Goal: Task Accomplishment & Management: Manage account settings

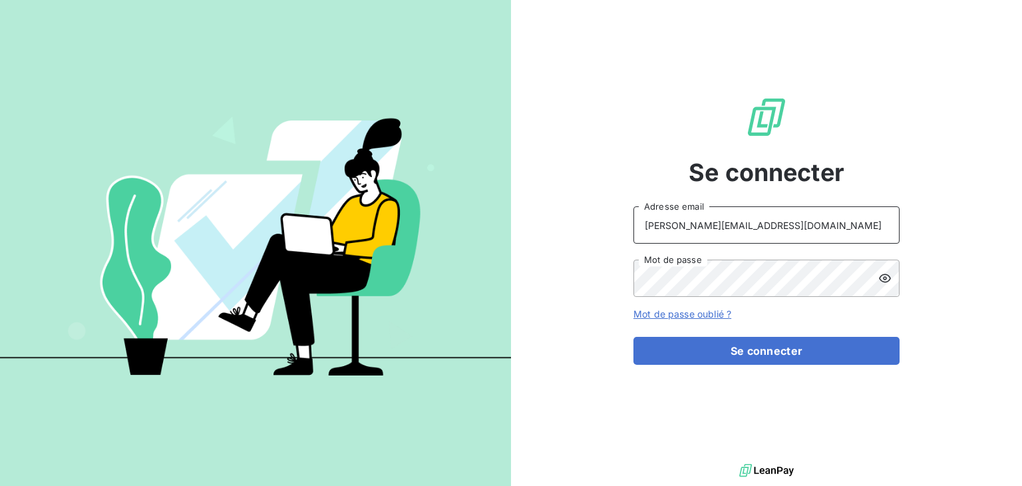
click at [729, 228] on input "[PERSON_NAME][EMAIL_ADDRESS][DOMAIN_NAME]" at bounding box center [766, 224] width 266 height 37
click at [983, 357] on div "Se connecter l.sanchez@odice.cc Adresse email Mot de passe Mot de passe oublié …" at bounding box center [766, 230] width 511 height 460
drag, startPoint x: 753, startPoint y: 223, endPoint x: 629, endPoint y: 213, distance: 124.2
click at [629, 213] on div "Se connecter l.sanchez@odice.cc Adresse email Mot de passe Mot de passe oublié …" at bounding box center [766, 230] width 511 height 460
type input "m.valgalier@odice.cc"
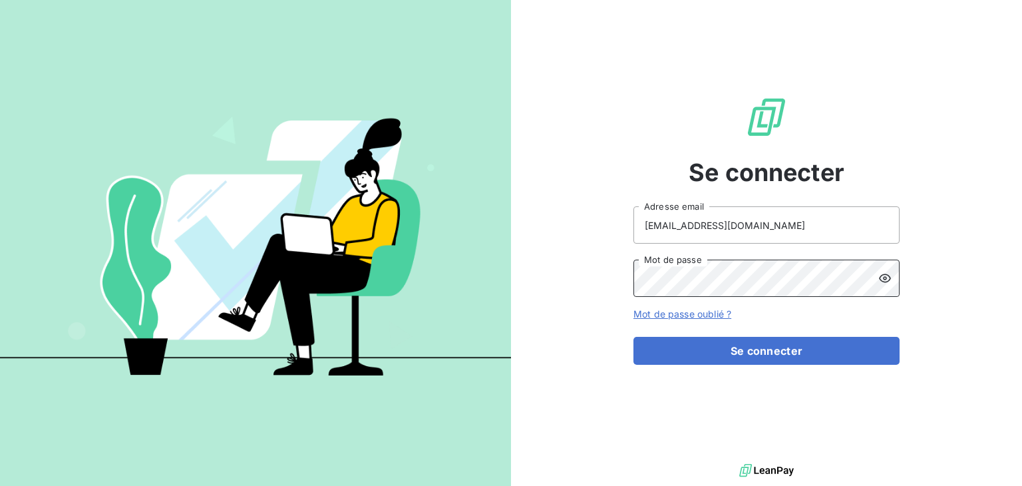
click at [619, 276] on div "Se connecter m.valgalier@odice.cc Adresse email Mot de passe Mot de passe oubli…" at bounding box center [766, 230] width 511 height 460
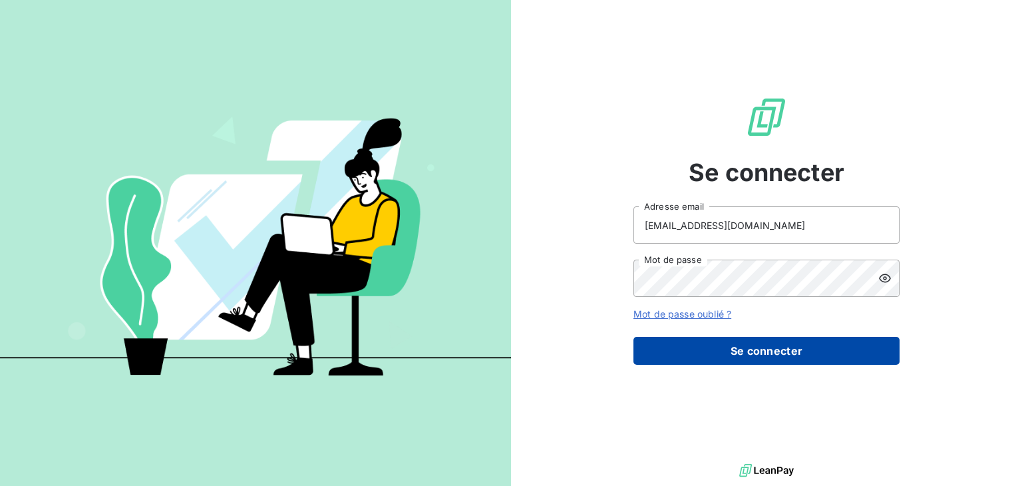
click at [669, 352] on button "Se connecter" at bounding box center [766, 351] width 266 height 28
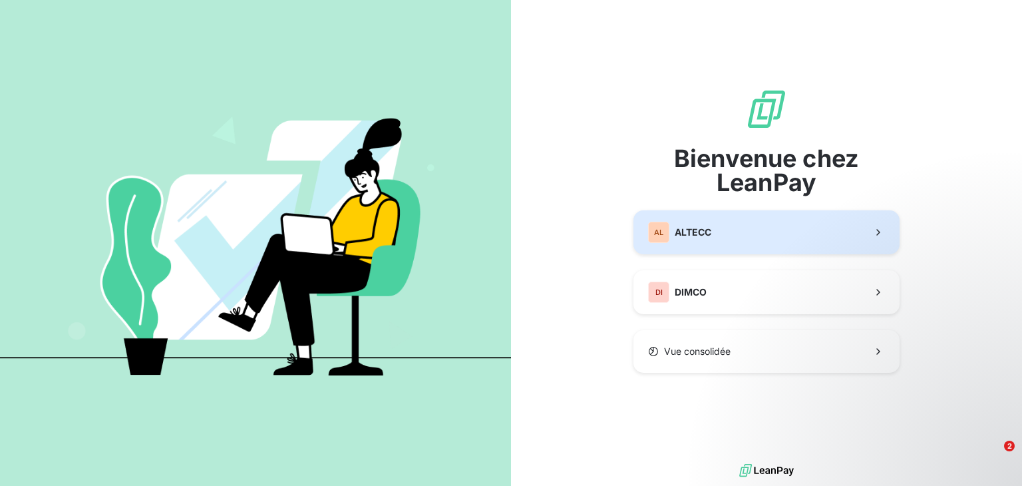
click at [698, 240] on div "AL ALTECC" at bounding box center [679, 232] width 63 height 21
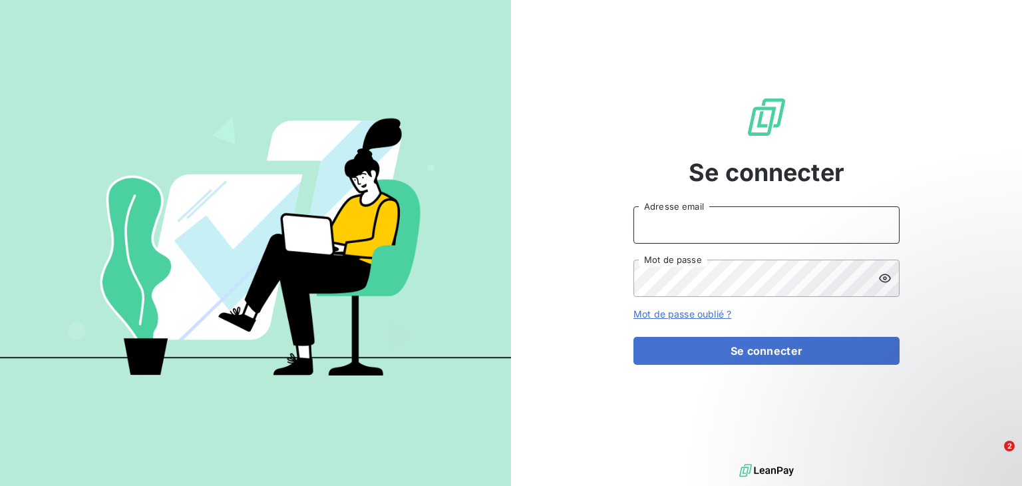
type input "l.sanchez@odice.cc"
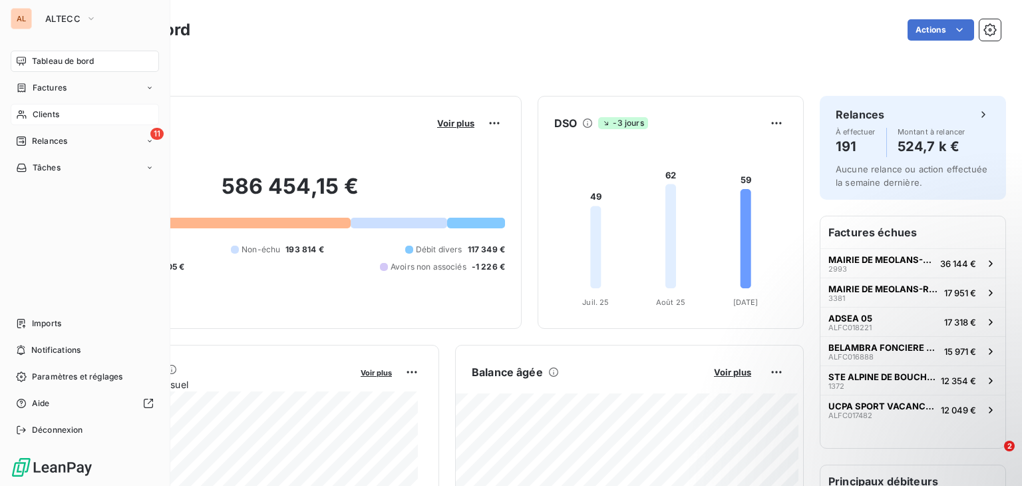
click at [45, 110] on span "Clients" at bounding box center [46, 114] width 27 height 12
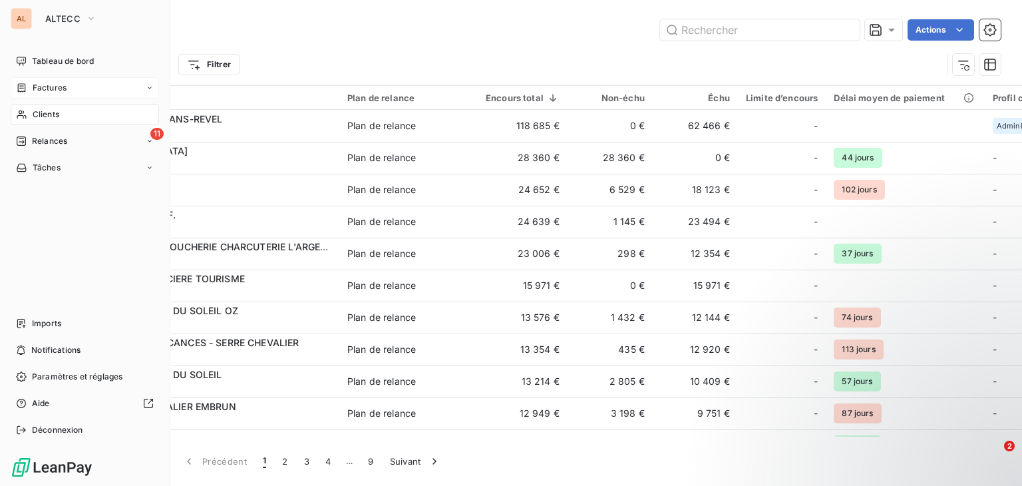
click at [39, 93] on span "Factures" at bounding box center [50, 88] width 34 height 12
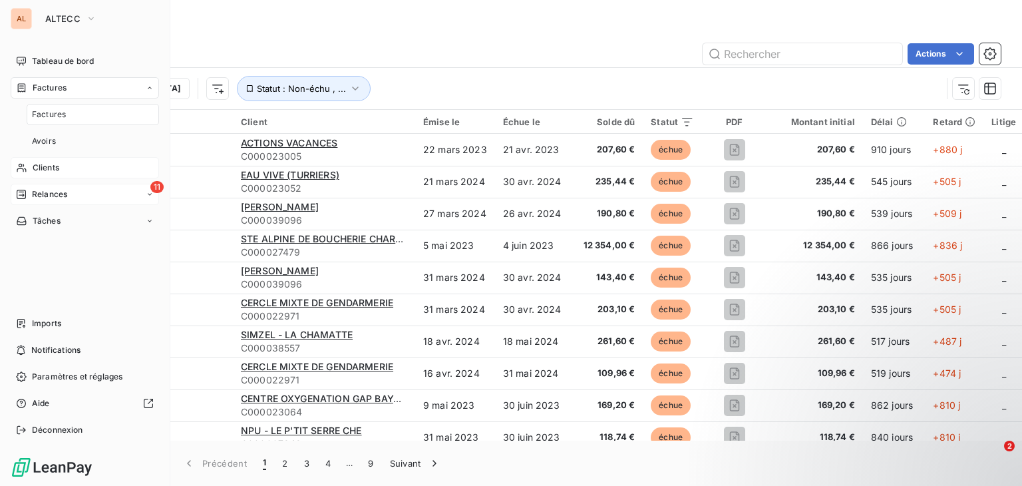
click at [54, 190] on span "Relances" at bounding box center [49, 194] width 35 height 12
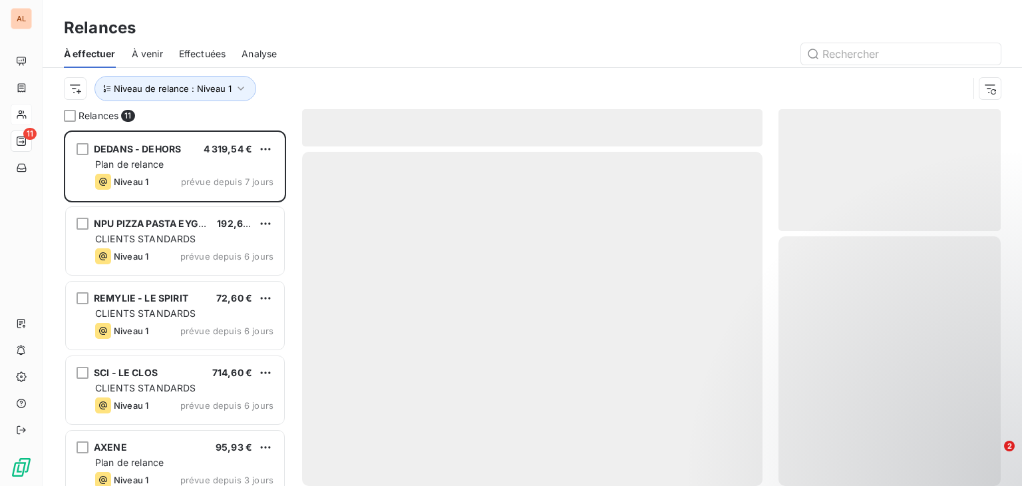
scroll to position [345, 212]
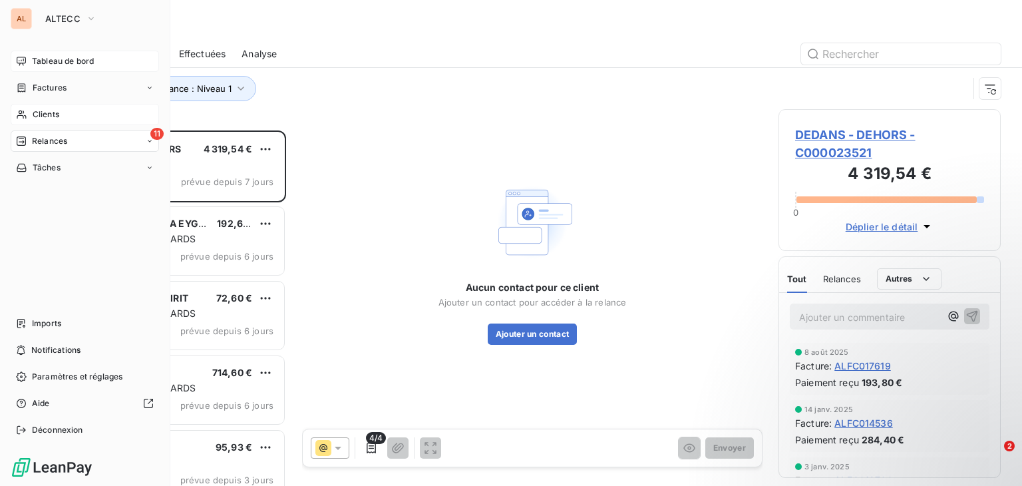
click at [41, 56] on span "Tableau de bord" at bounding box center [63, 61] width 62 height 12
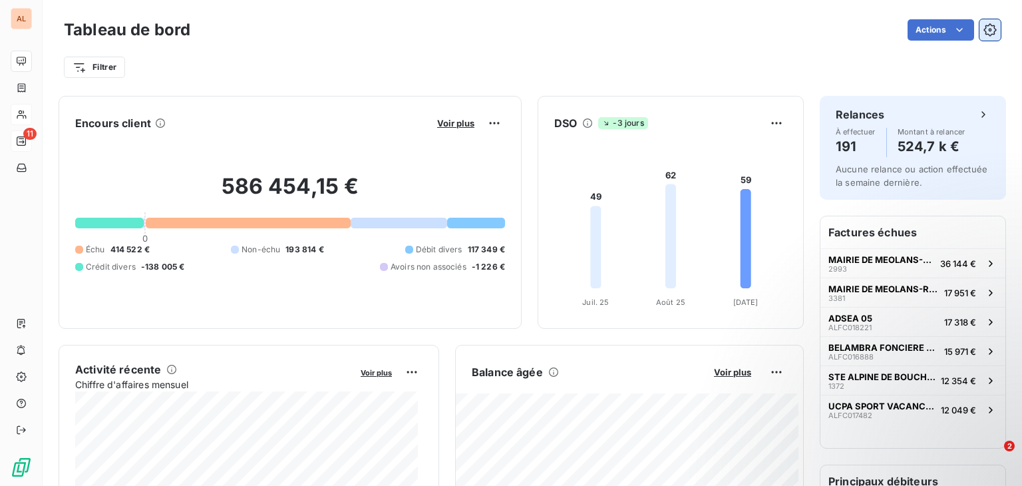
click at [981, 38] on button "button" at bounding box center [989, 29] width 21 height 21
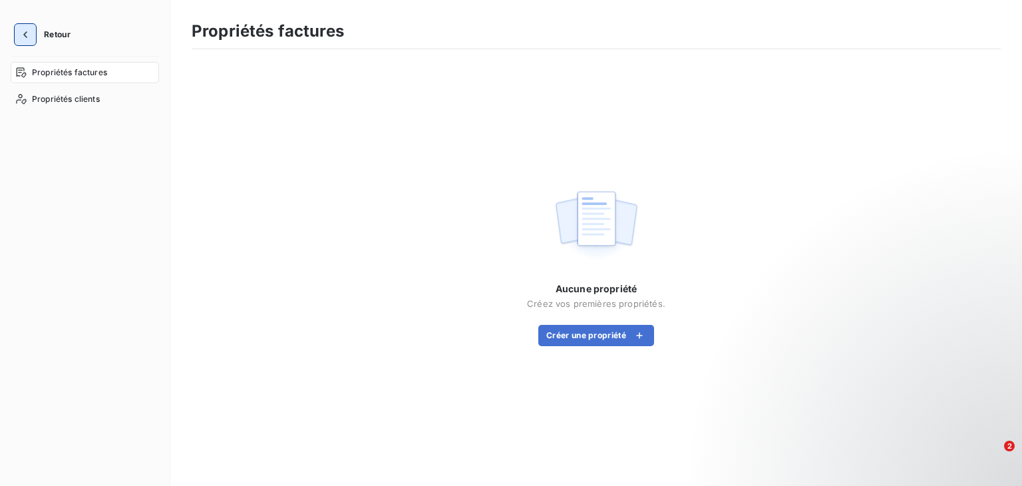
click at [25, 33] on icon "button" at bounding box center [25, 34] width 4 height 7
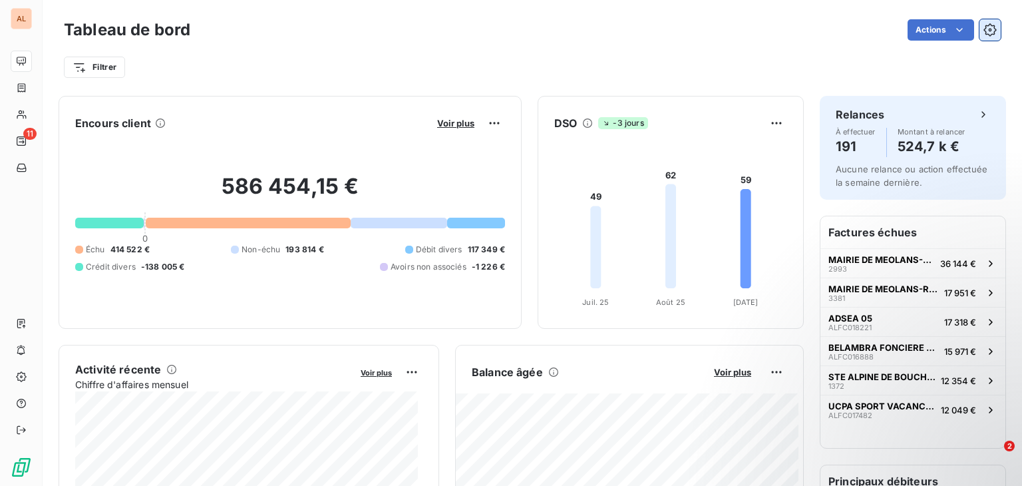
click at [983, 35] on icon "button" at bounding box center [989, 29] width 13 height 13
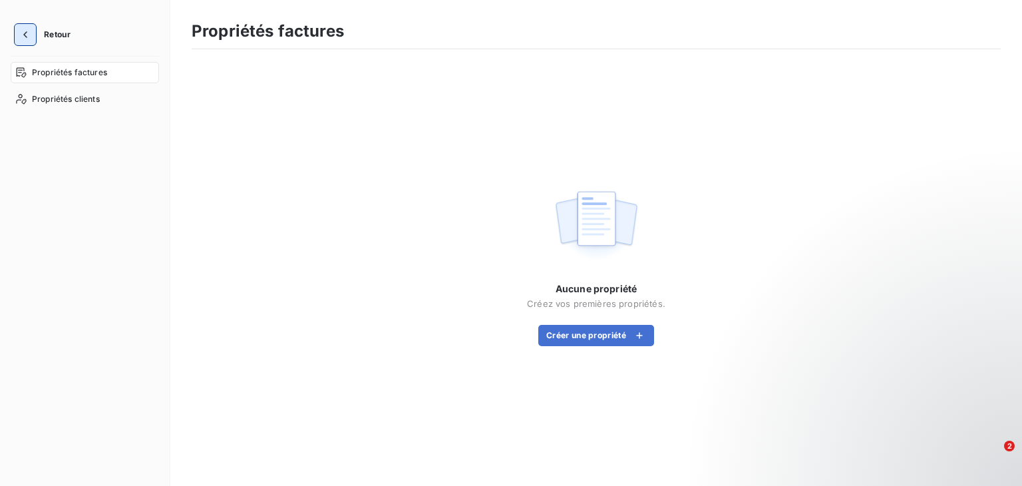
click at [30, 35] on icon "button" at bounding box center [25, 34] width 13 height 13
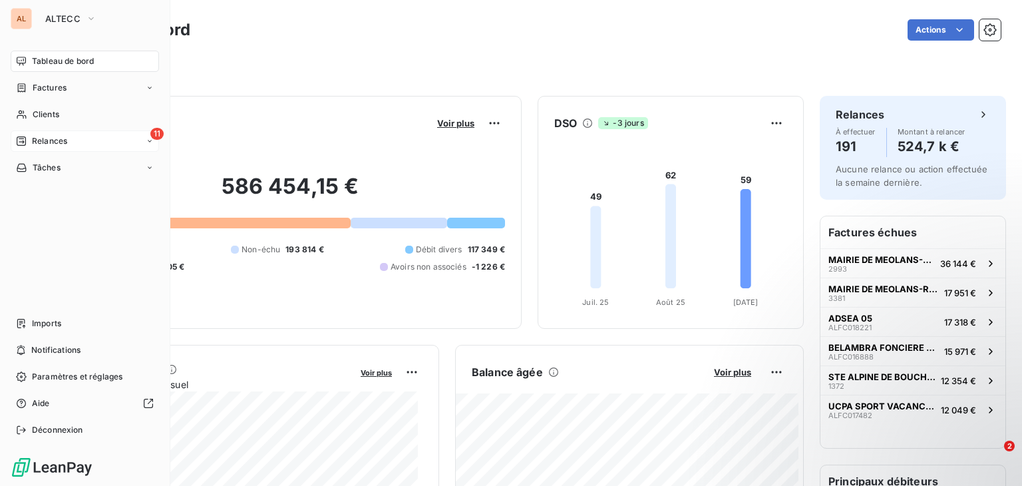
click at [64, 143] on span "Relances" at bounding box center [49, 141] width 35 height 12
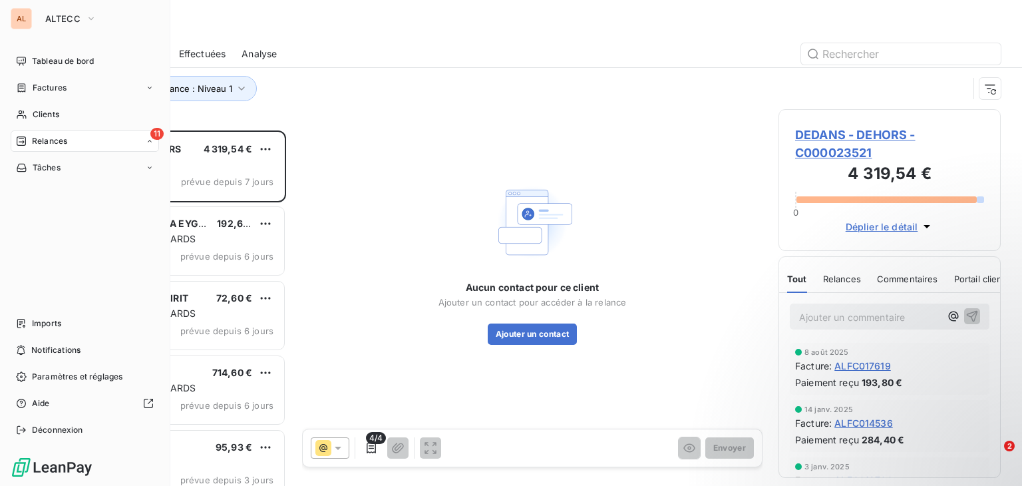
scroll to position [11, 11]
click at [63, 169] on span "À effectuer" at bounding box center [53, 168] width 43 height 12
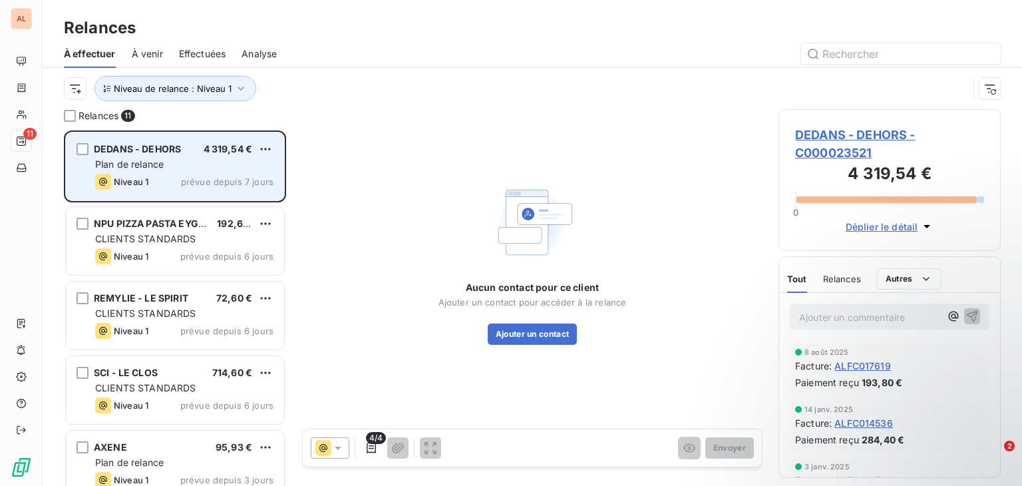
click at [284, 146] on div "DEDANS - DEHORS 4 319,54 € Plan de relance Niveau 1 prévue depuis 7 jours" at bounding box center [175, 166] width 220 height 69
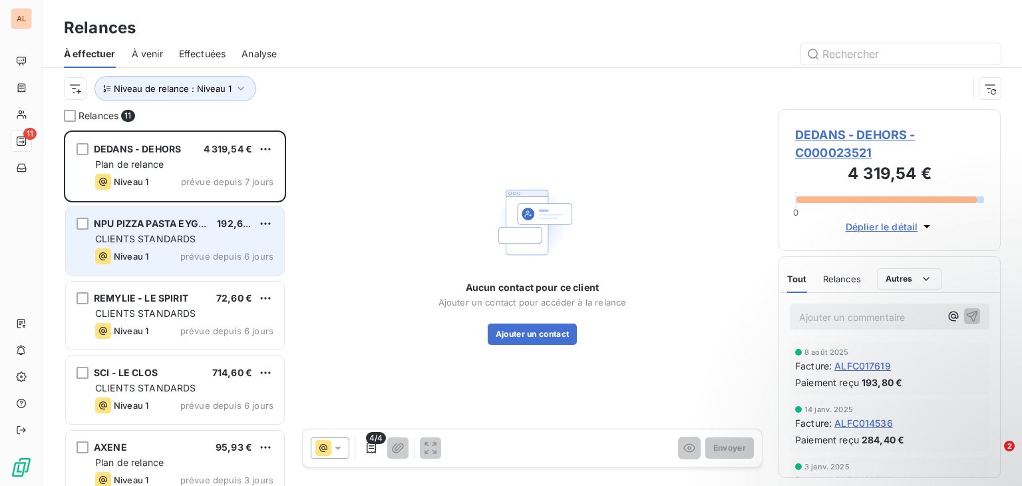
click at [154, 221] on span "NPU PIZZA PASTA EYGLIERS" at bounding box center [159, 223] width 131 height 11
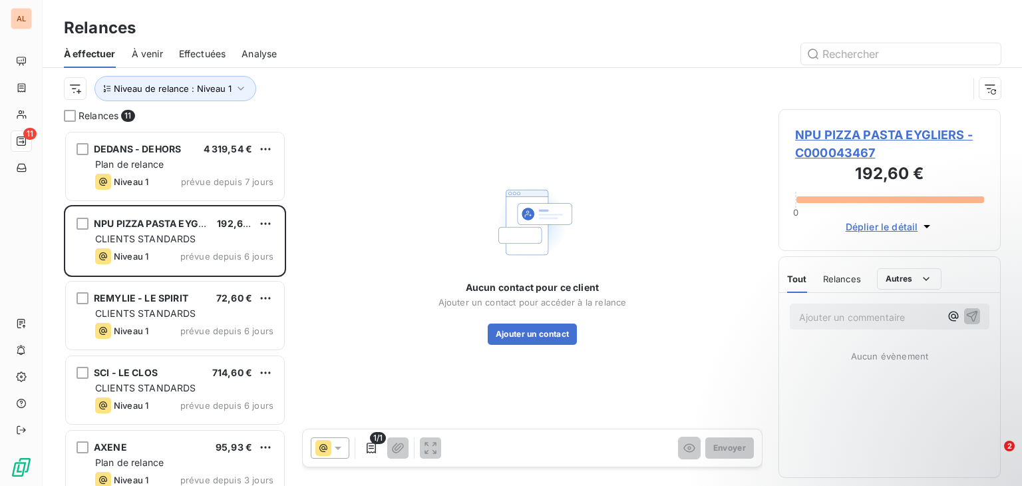
click at [856, 134] on span "NPU PIZZA PASTA EYGLIERS - C000043467" at bounding box center [889, 144] width 189 height 36
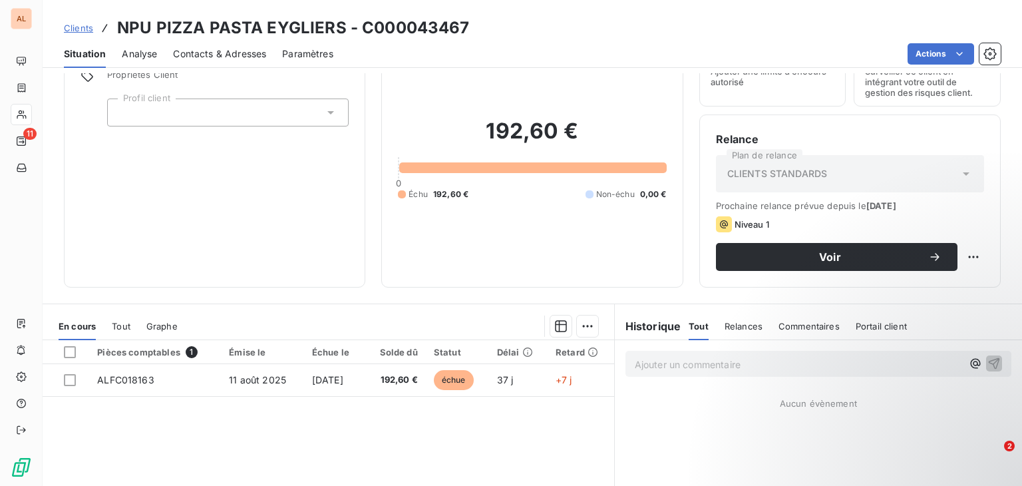
scroll to position [67, 0]
click at [200, 52] on span "Contacts & Adresses" at bounding box center [219, 53] width 93 height 13
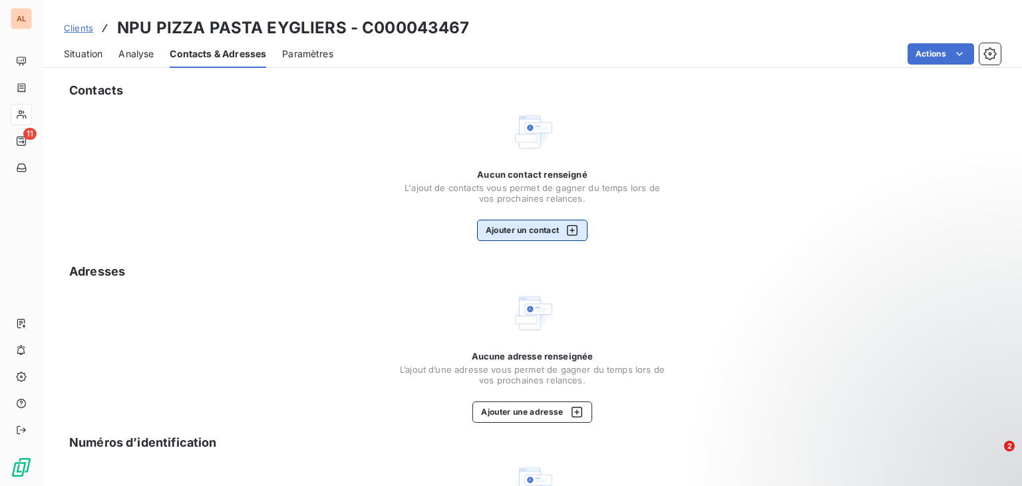
click at [511, 232] on button "Ajouter un contact" at bounding box center [532, 230] width 111 height 21
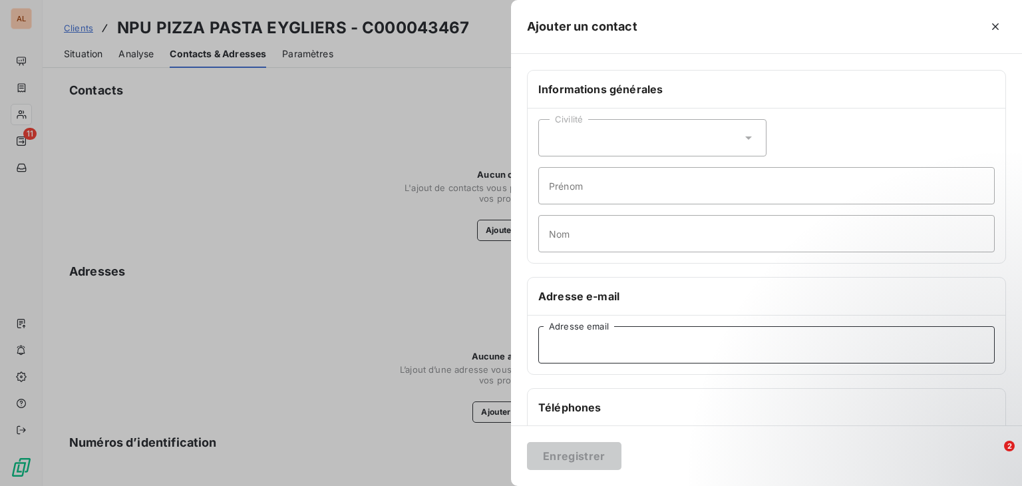
click at [618, 337] on input "Adresse email" at bounding box center [766, 344] width 456 height 37
type input "l.sanchez@odice.cc"
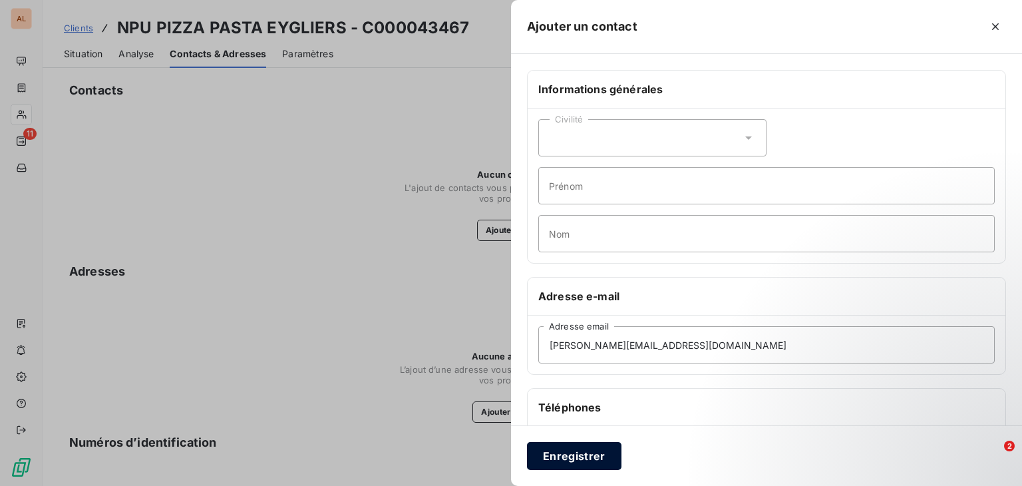
click at [601, 456] on button "Enregistrer" at bounding box center [574, 456] width 94 height 28
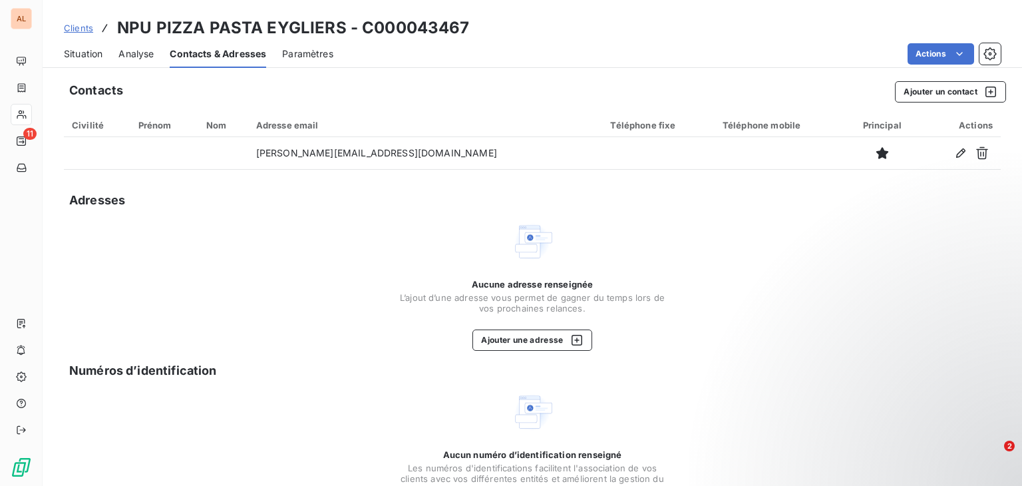
click at [100, 57] on span "Situation" at bounding box center [83, 53] width 39 height 13
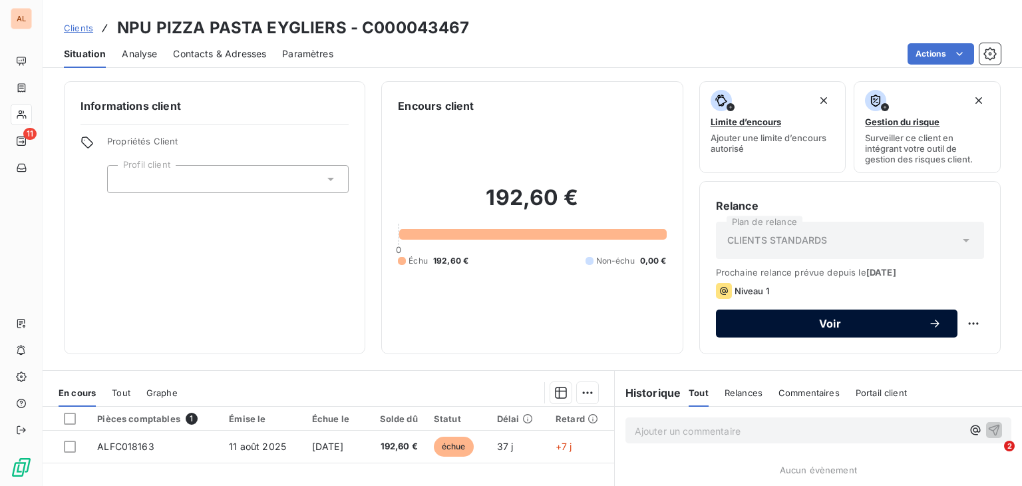
click at [907, 335] on button "Voir" at bounding box center [837, 323] width 242 height 28
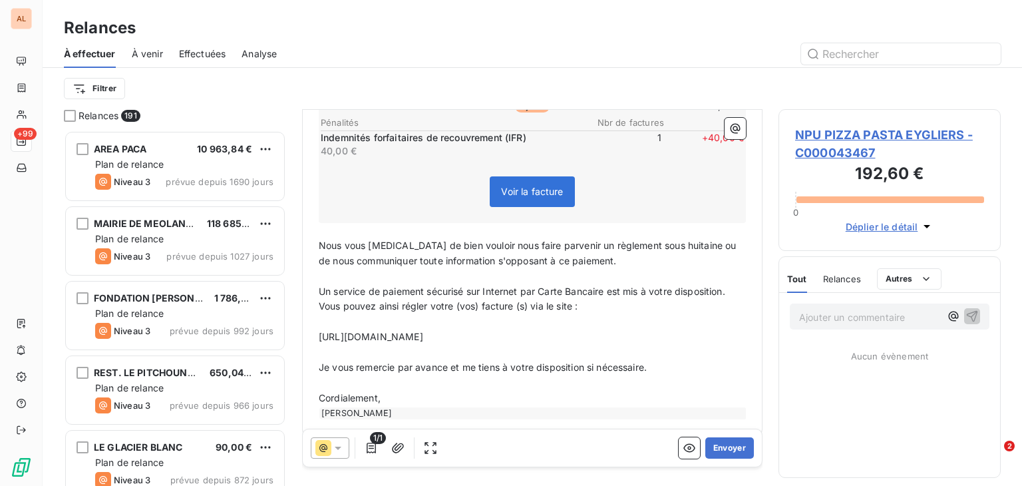
scroll to position [296, 0]
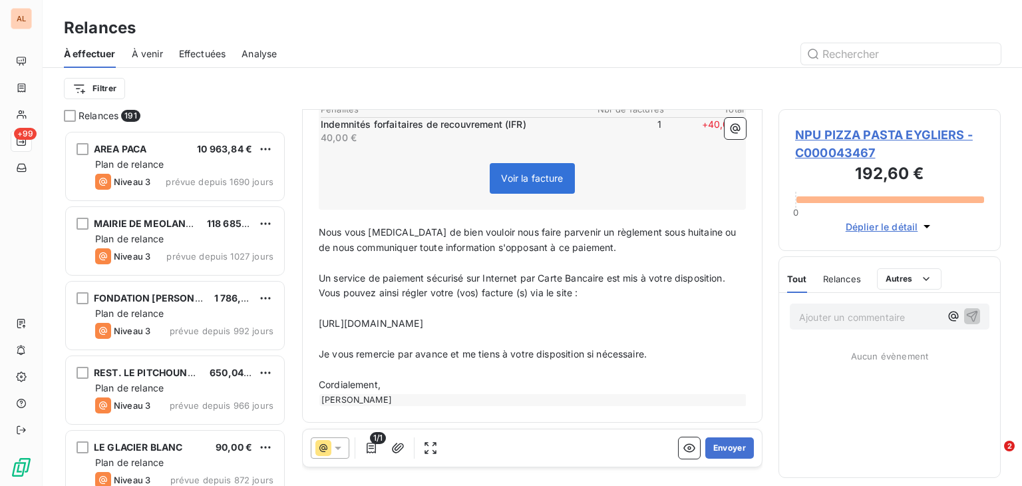
click at [407, 394] on div "[PERSON_NAME]" at bounding box center [532, 400] width 427 height 12
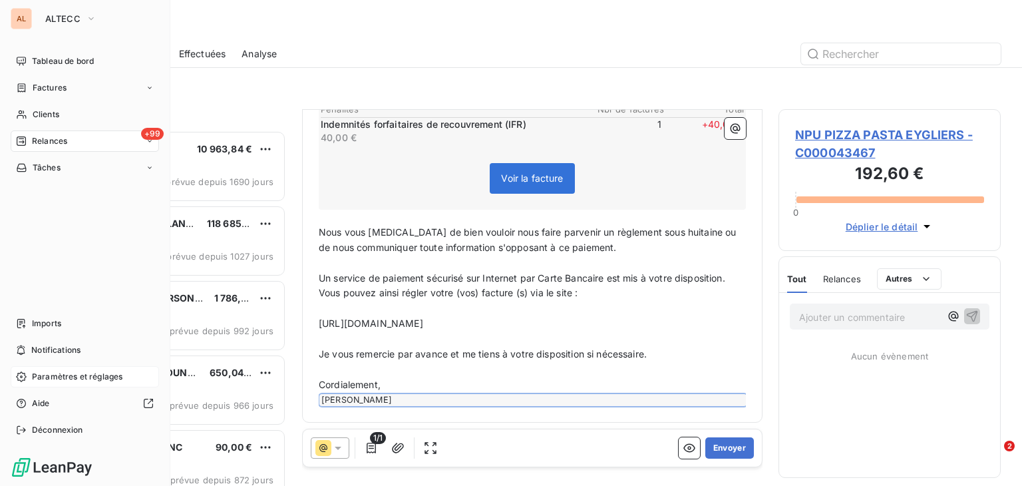
click at [85, 383] on div "Paramètres et réglages" at bounding box center [85, 376] width 148 height 21
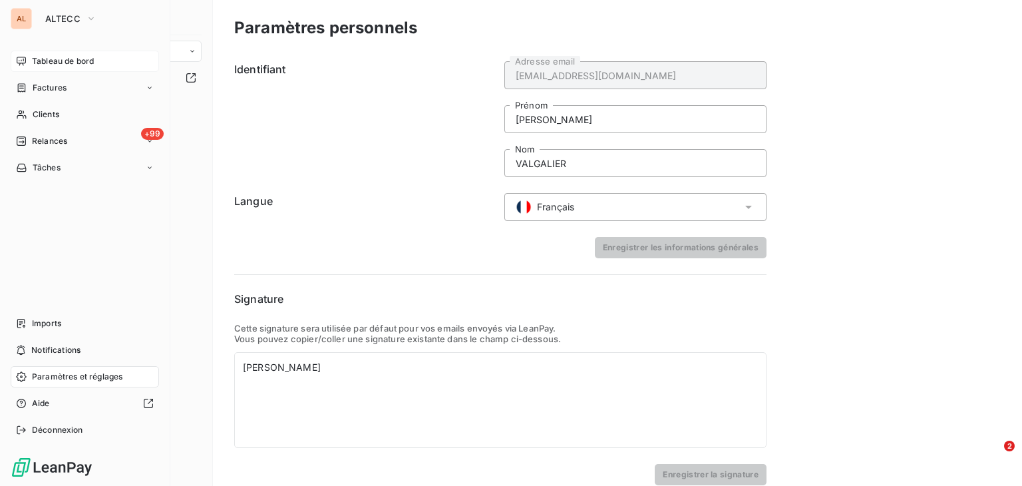
click at [64, 58] on span "Tableau de bord" at bounding box center [63, 61] width 62 height 12
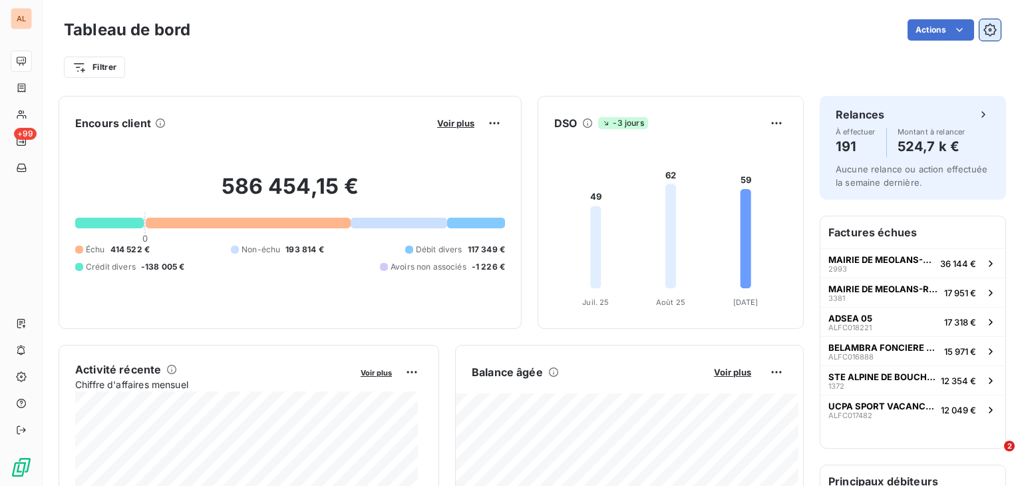
click at [984, 27] on icon "button" at bounding box center [989, 29] width 13 height 13
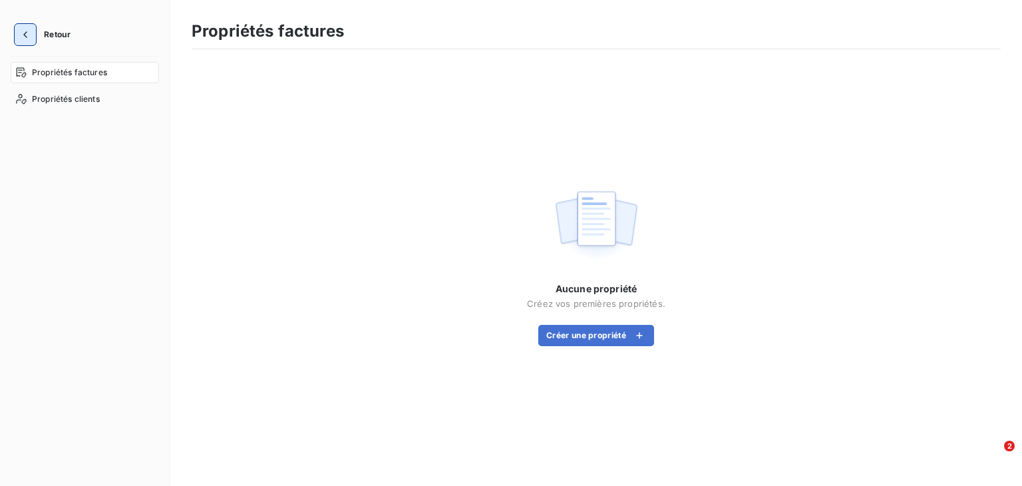
click at [27, 38] on icon "button" at bounding box center [25, 34] width 13 height 13
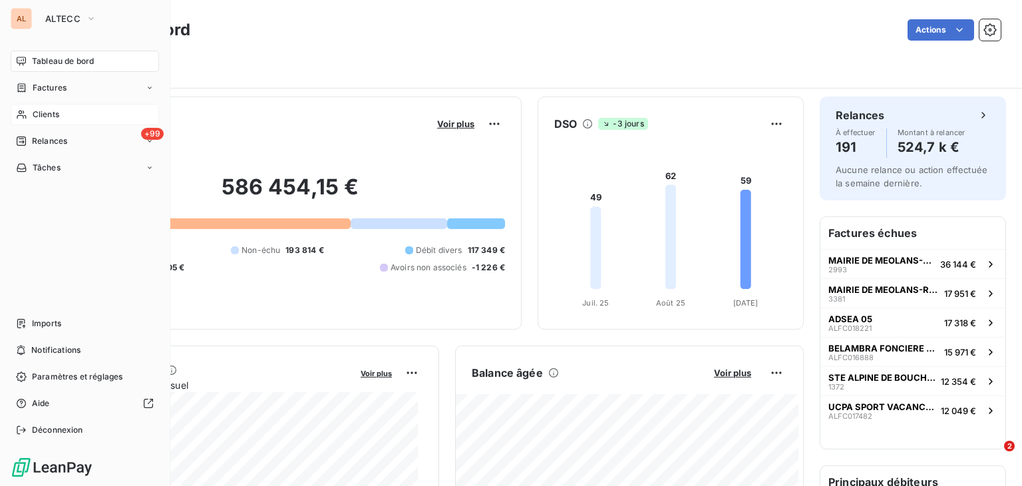
click at [47, 110] on span "Clients" at bounding box center [46, 114] width 27 height 12
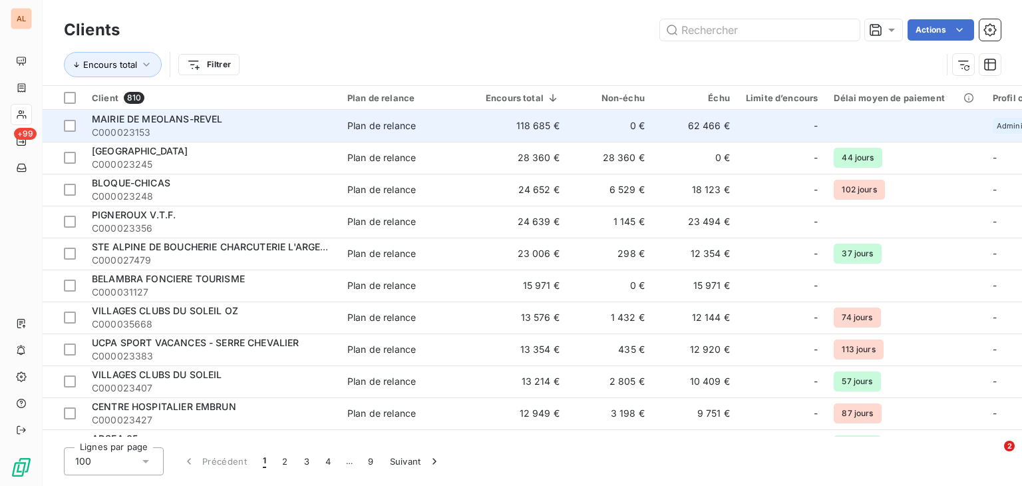
click at [180, 118] on span "MAIRIE DE MEOLANS-REVEL" at bounding box center [157, 118] width 130 height 11
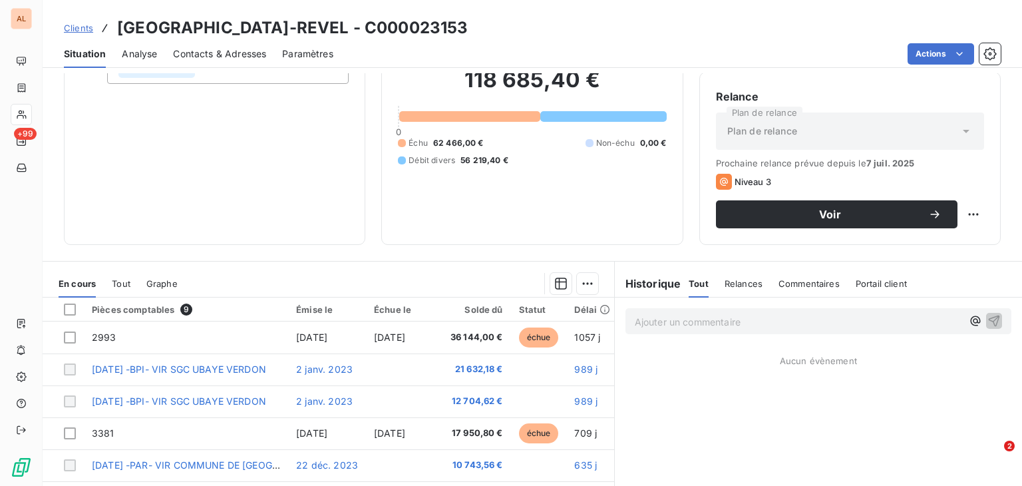
scroll to position [133, 0]
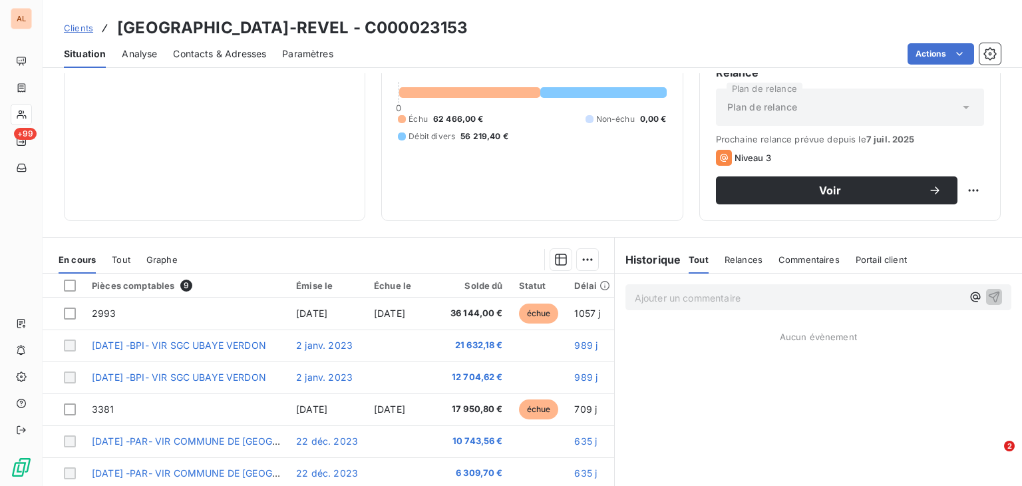
click at [846, 301] on p "Ajouter un commentaire ﻿" at bounding box center [798, 297] width 327 height 17
click at [814, 261] on span "Commentaires" at bounding box center [808, 259] width 61 height 11
click at [699, 258] on span "Tout" at bounding box center [698, 259] width 19 height 11
click at [677, 299] on p "Ajouter un commentaire ﻿" at bounding box center [798, 297] width 327 height 17
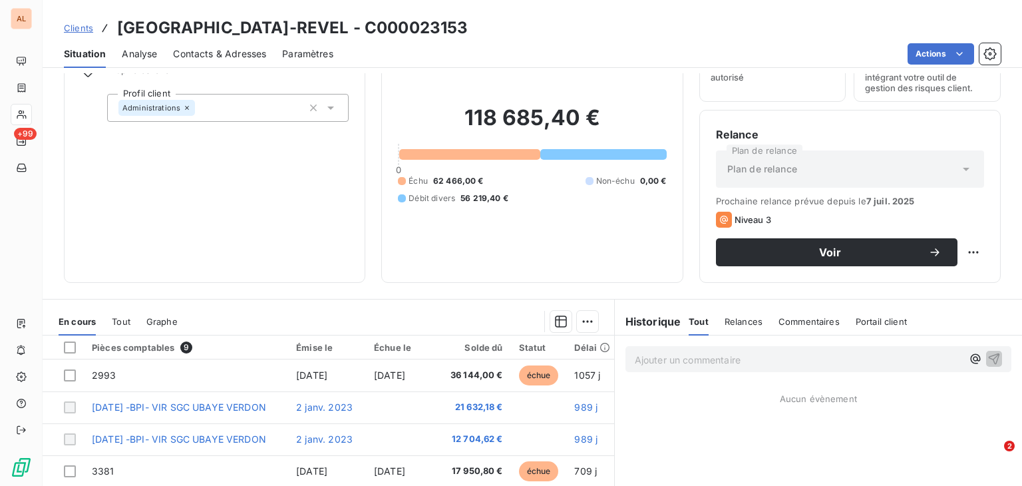
scroll to position [0, 0]
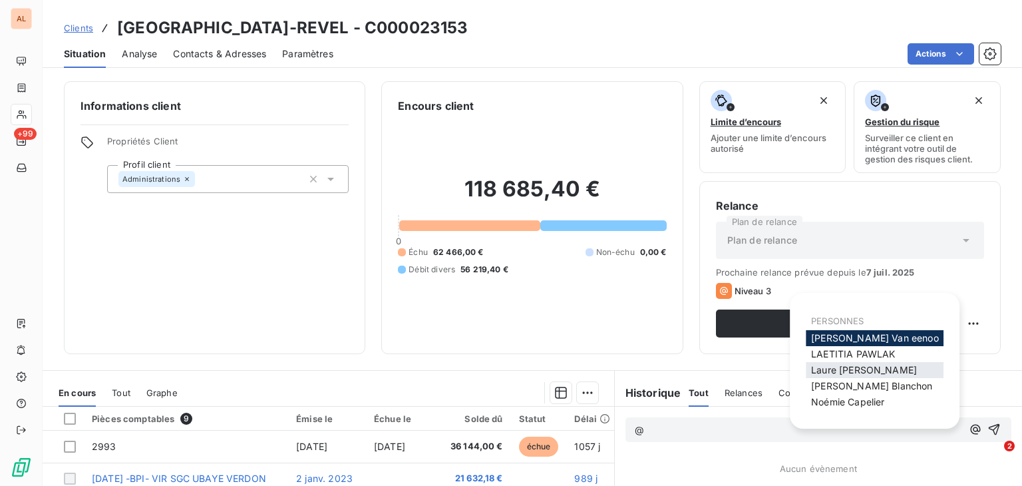
click at [818, 373] on span "Laure SANCHEZ" at bounding box center [864, 369] width 106 height 11
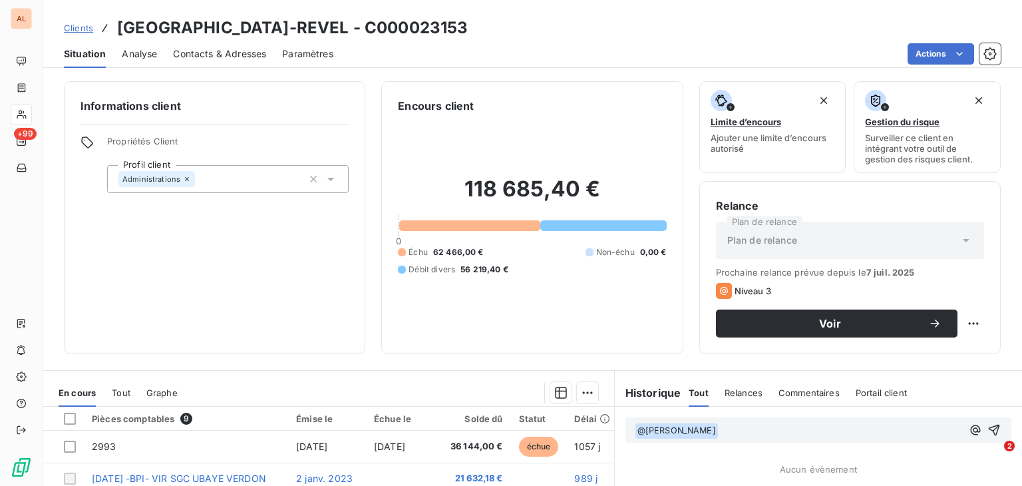
click at [768, 424] on p "﻿ @ Laure SANCHEZ ﻿ ﻿" at bounding box center [798, 430] width 327 height 16
click at [987, 426] on icon "button" at bounding box center [993, 429] width 13 height 13
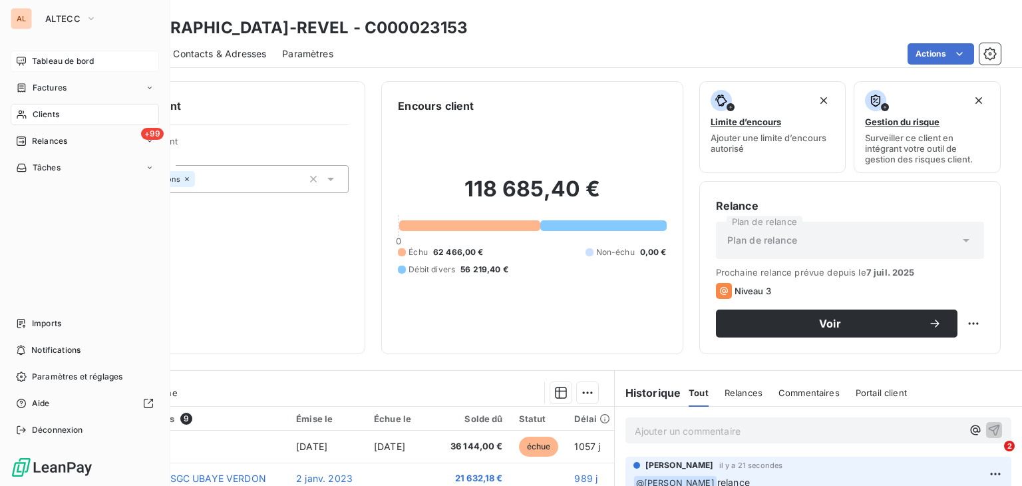
click at [32, 65] on span "Tableau de bord" at bounding box center [63, 61] width 62 height 12
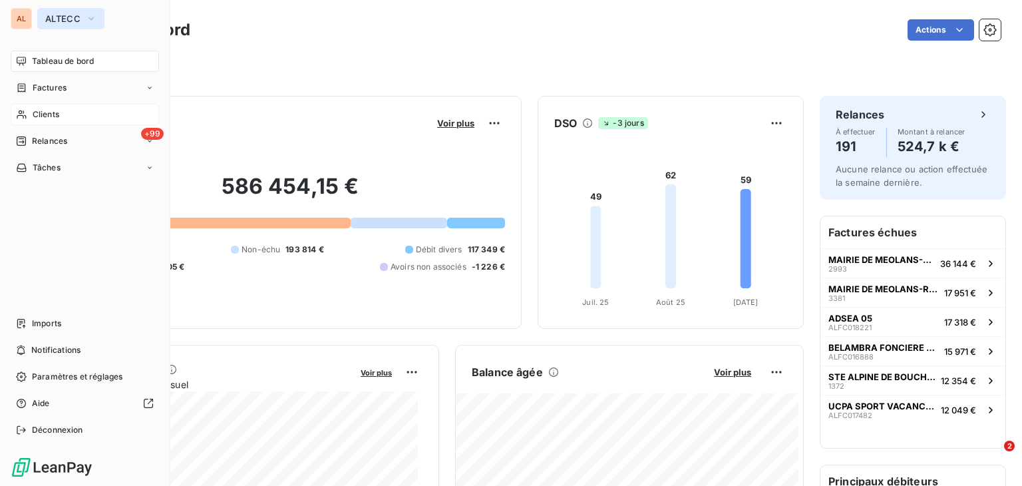
click at [61, 31] on div "AL ALTECC Tableau de bord Factures Clients +99 Relances Tâches Imports Notifica…" at bounding box center [85, 243] width 170 height 486
click at [59, 19] on span "ALTECC" at bounding box center [62, 18] width 35 height 11
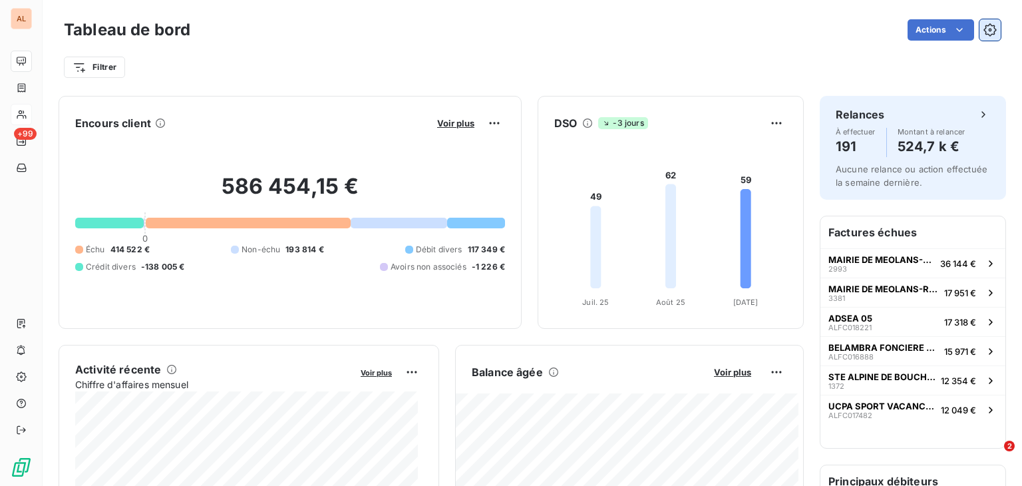
click at [982, 38] on button "button" at bounding box center [989, 29] width 21 height 21
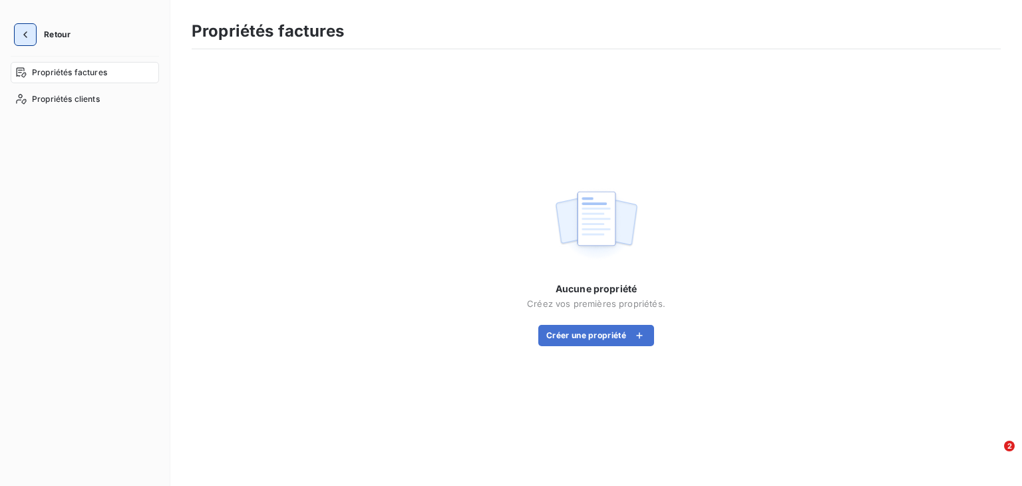
click at [29, 35] on icon "button" at bounding box center [25, 34] width 13 height 13
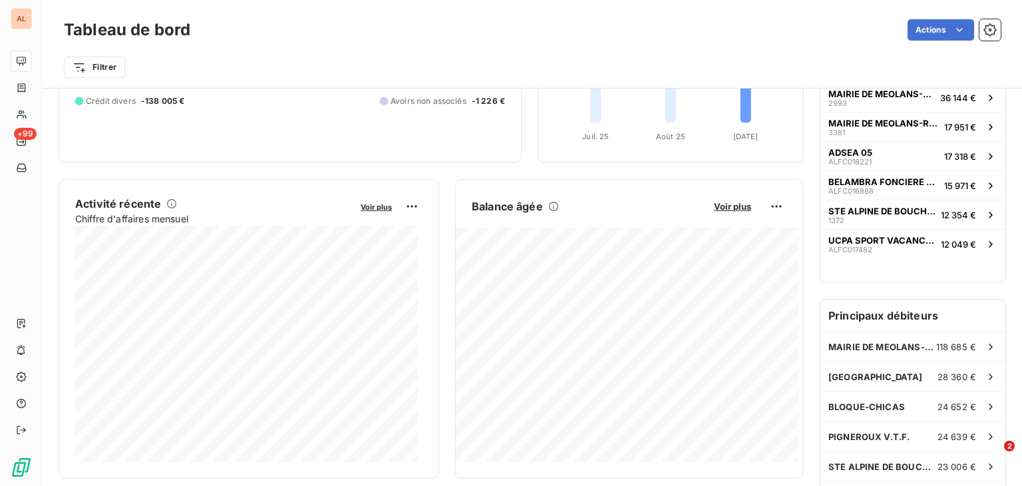
scroll to position [266, 0]
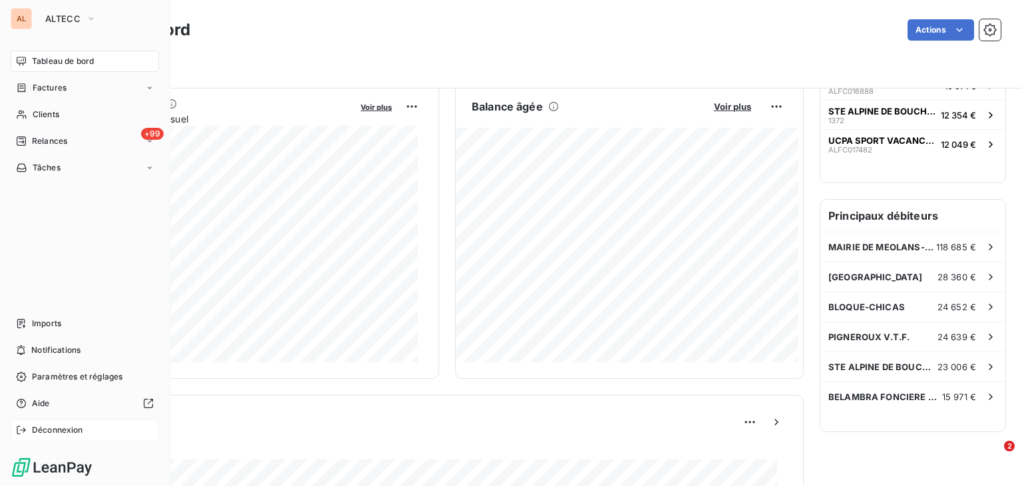
click at [21, 432] on icon at bounding box center [21, 429] width 11 height 11
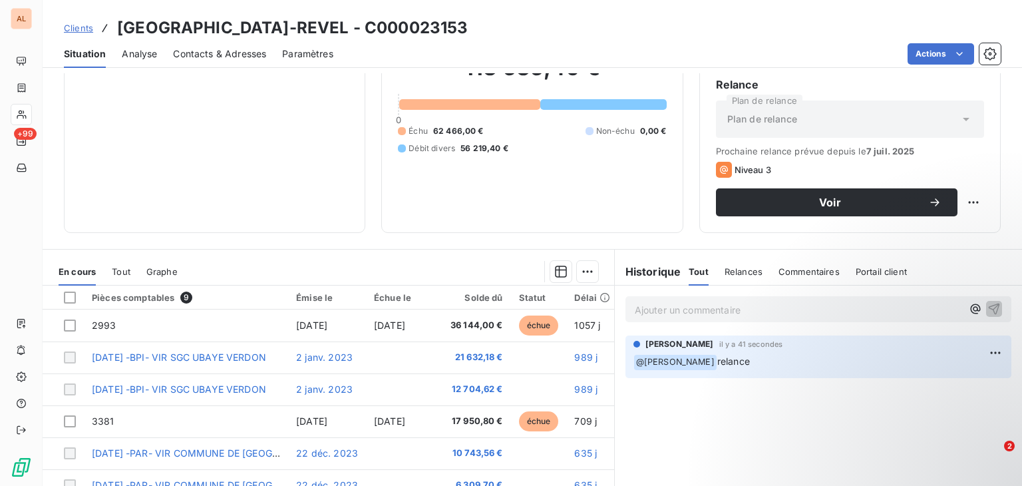
scroll to position [133, 0]
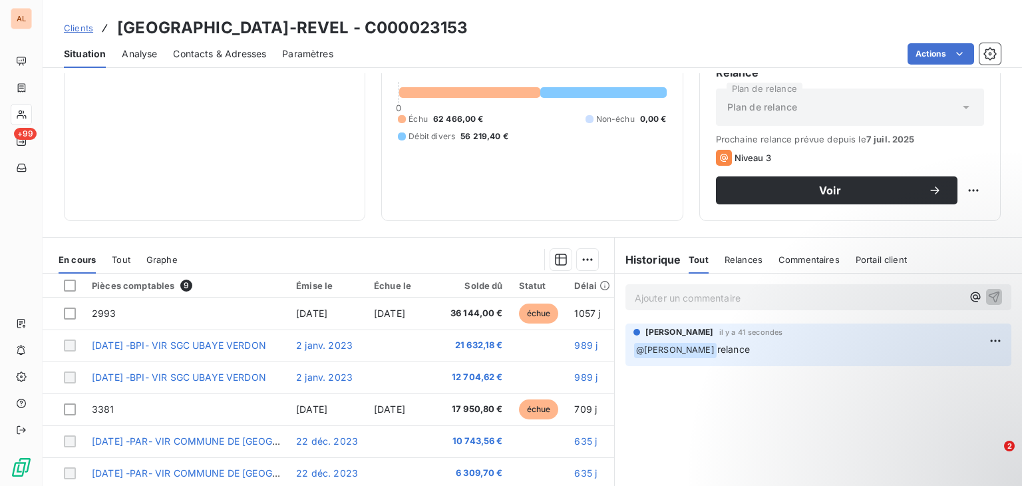
click at [683, 303] on p "Ajouter un commentaire ﻿" at bounding box center [798, 297] width 327 height 17
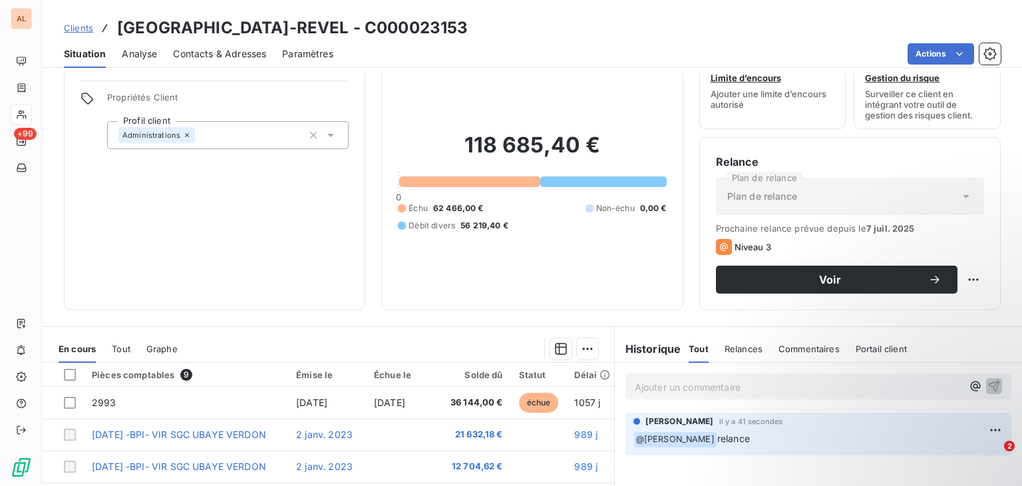
scroll to position [0, 0]
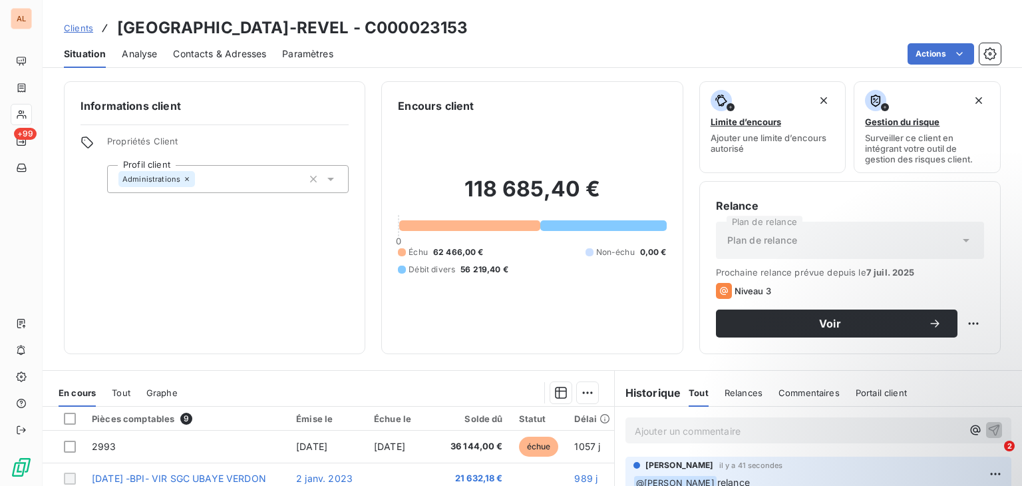
click at [218, 256] on div "Informations client Propriétés Client Profil client Administrations" at bounding box center [214, 217] width 301 height 273
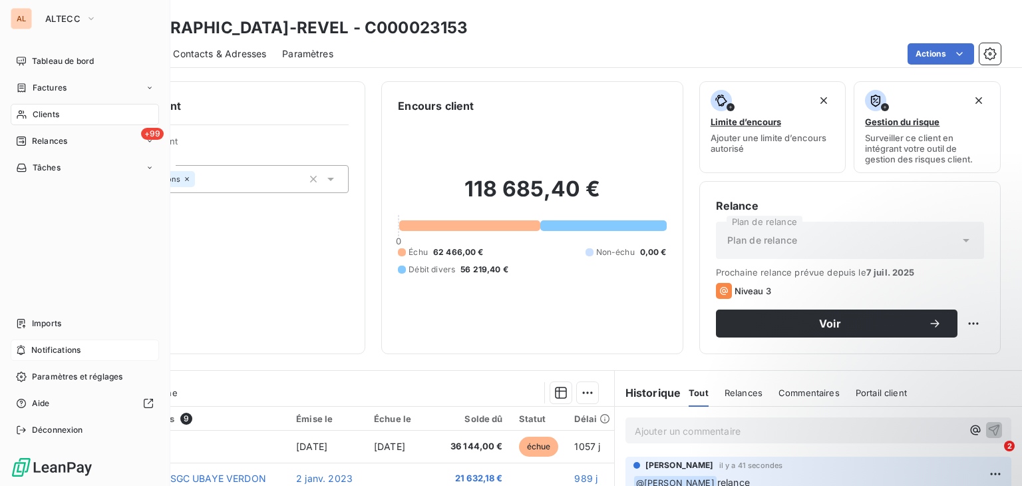
click at [40, 347] on span "Notifications" at bounding box center [55, 350] width 49 height 12
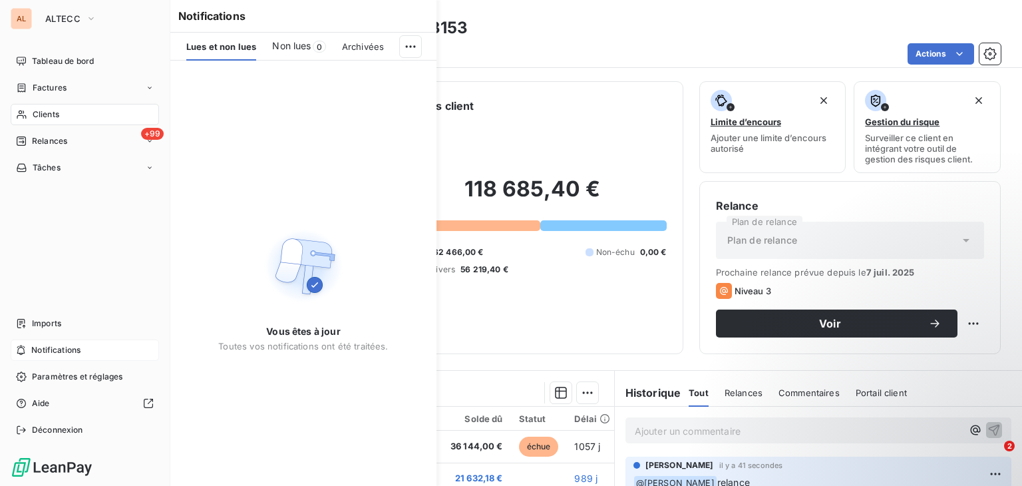
click at [40, 347] on span "Notifications" at bounding box center [55, 350] width 49 height 12
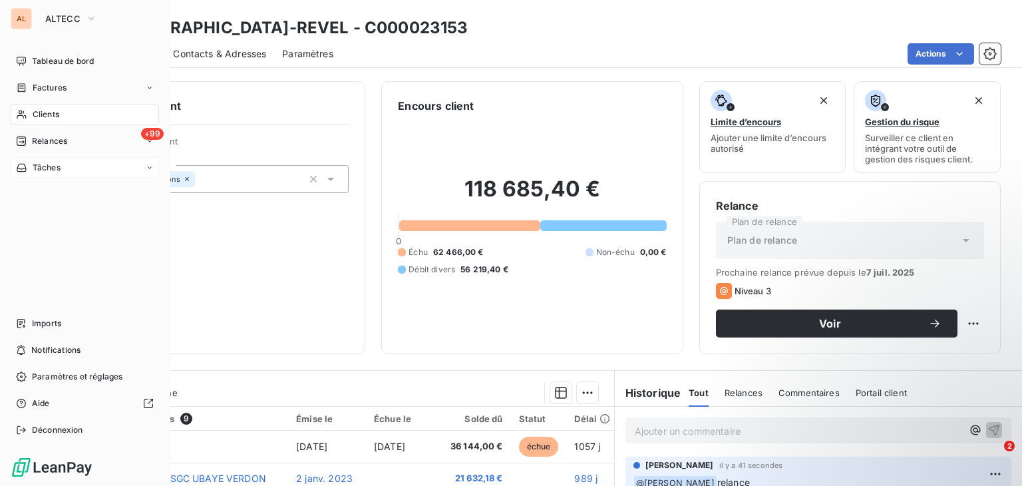
click at [38, 166] on span "Tâches" at bounding box center [47, 168] width 28 height 12
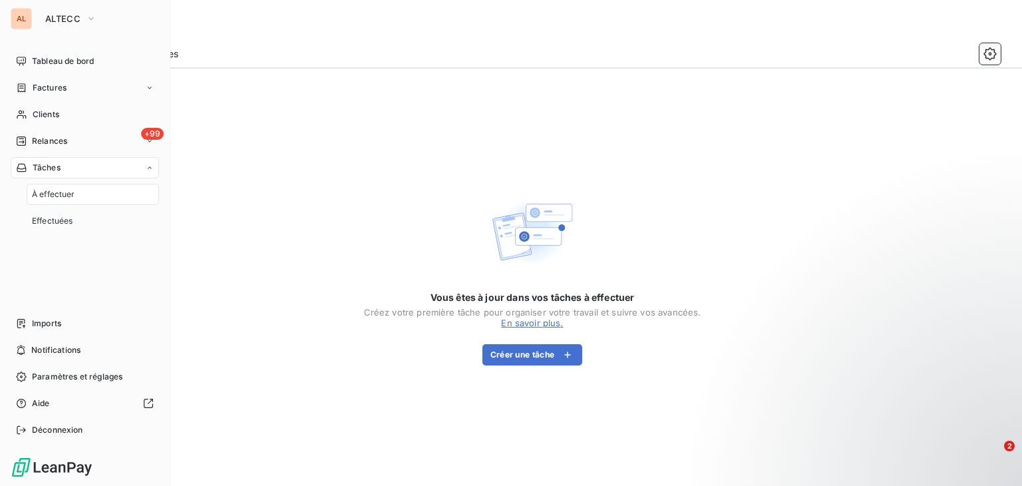
click at [38, 166] on span "Tâches" at bounding box center [47, 168] width 28 height 12
